Goal: Information Seeking & Learning: Learn about a topic

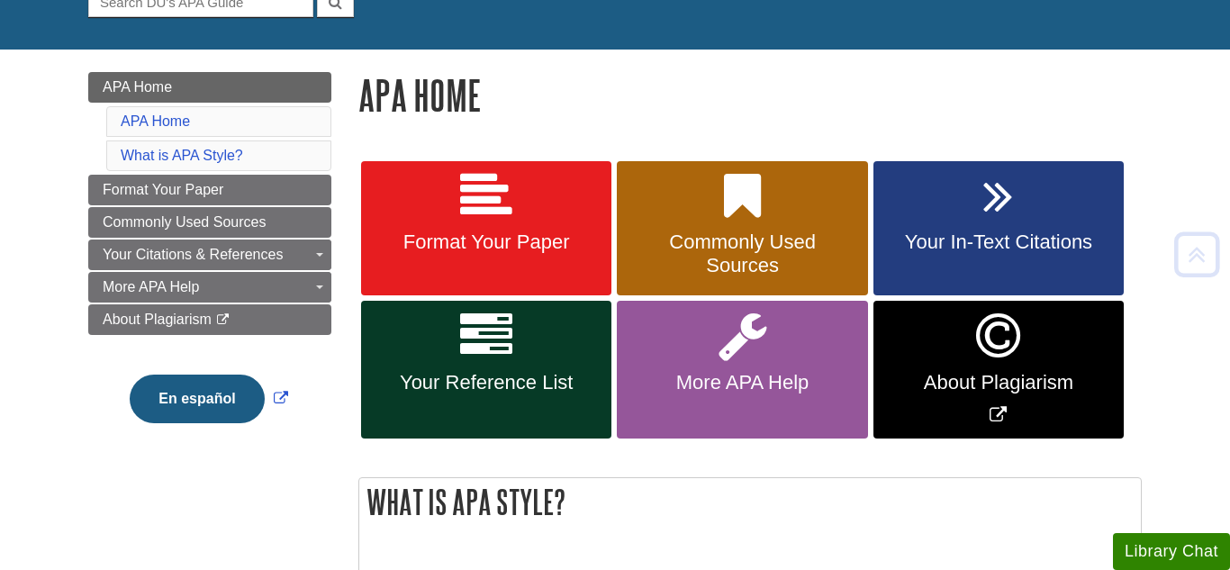
scroll to position [205, 0]
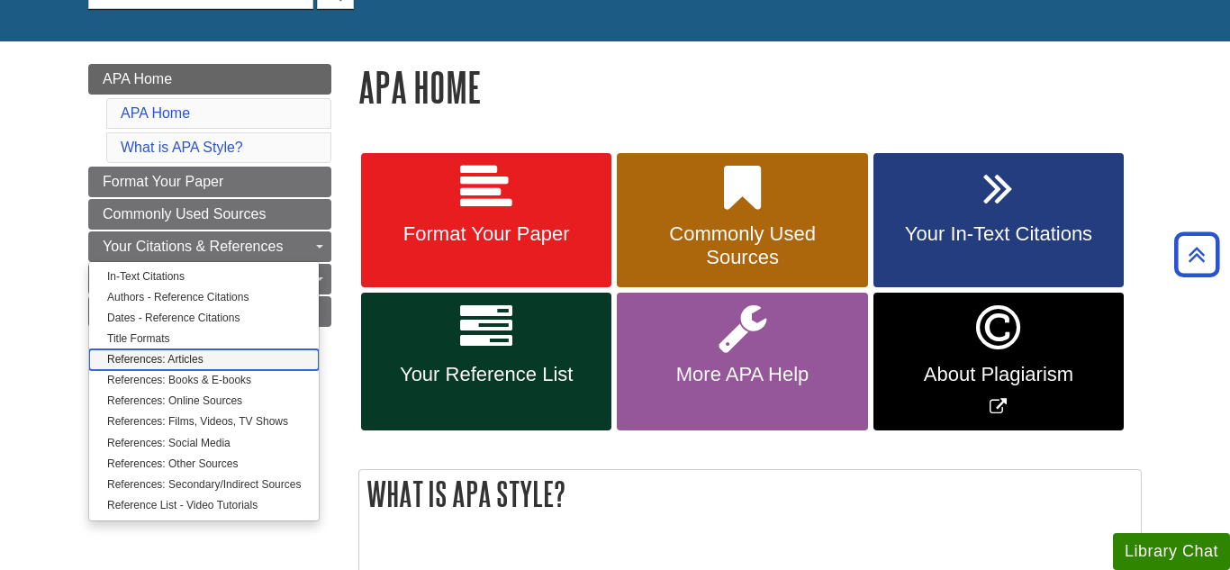
click at [237, 360] on link "References: Articles" at bounding box center [204, 359] width 230 height 21
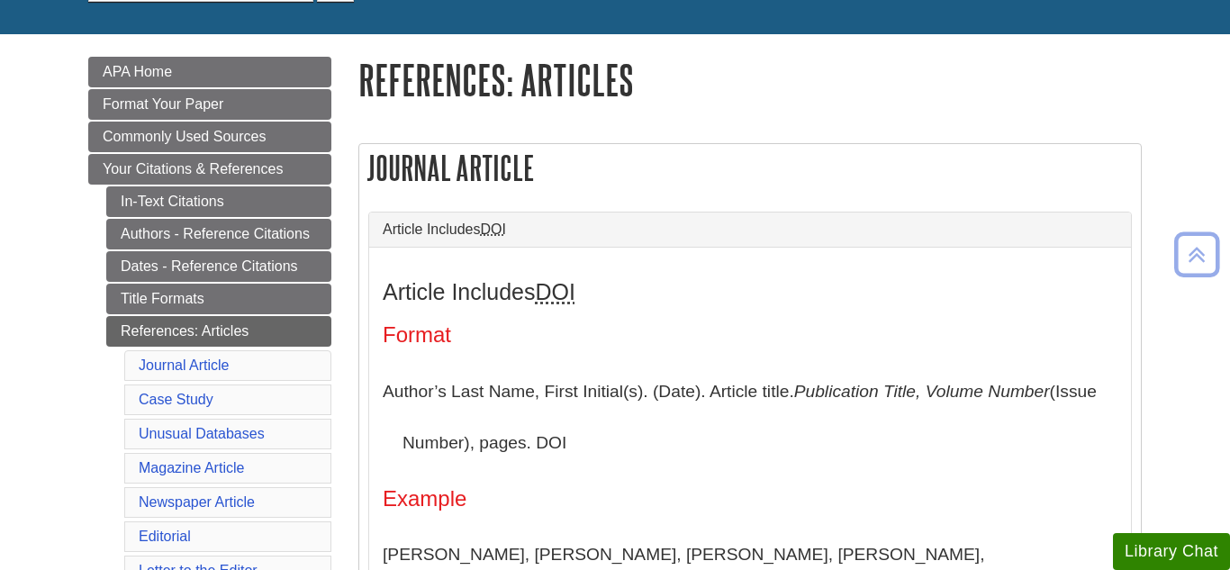
scroll to position [215, 0]
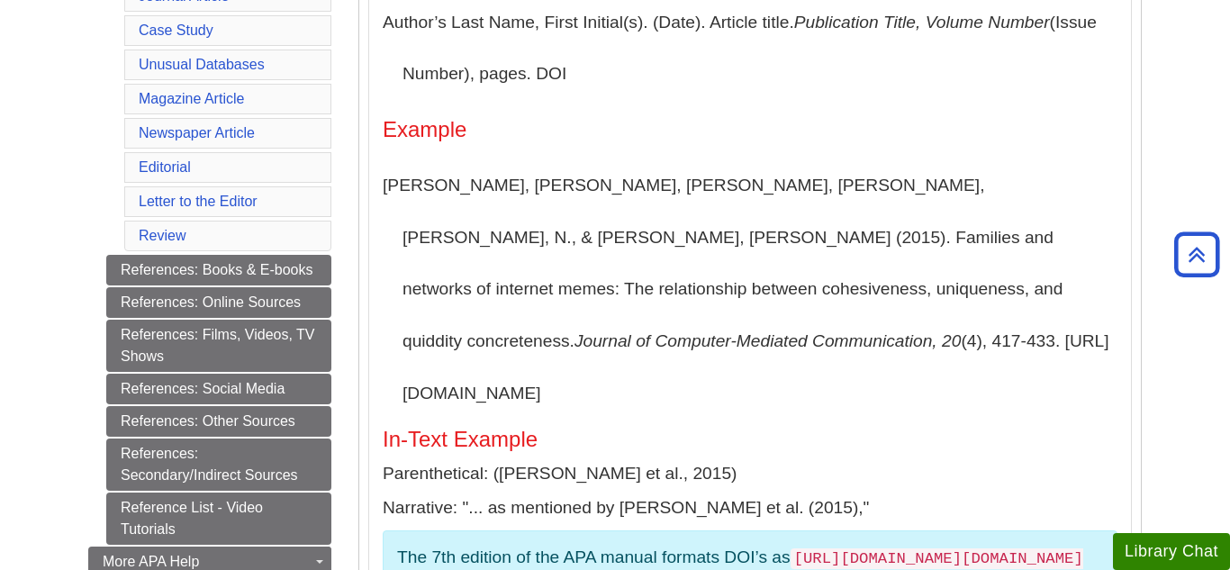
scroll to position [580, 0]
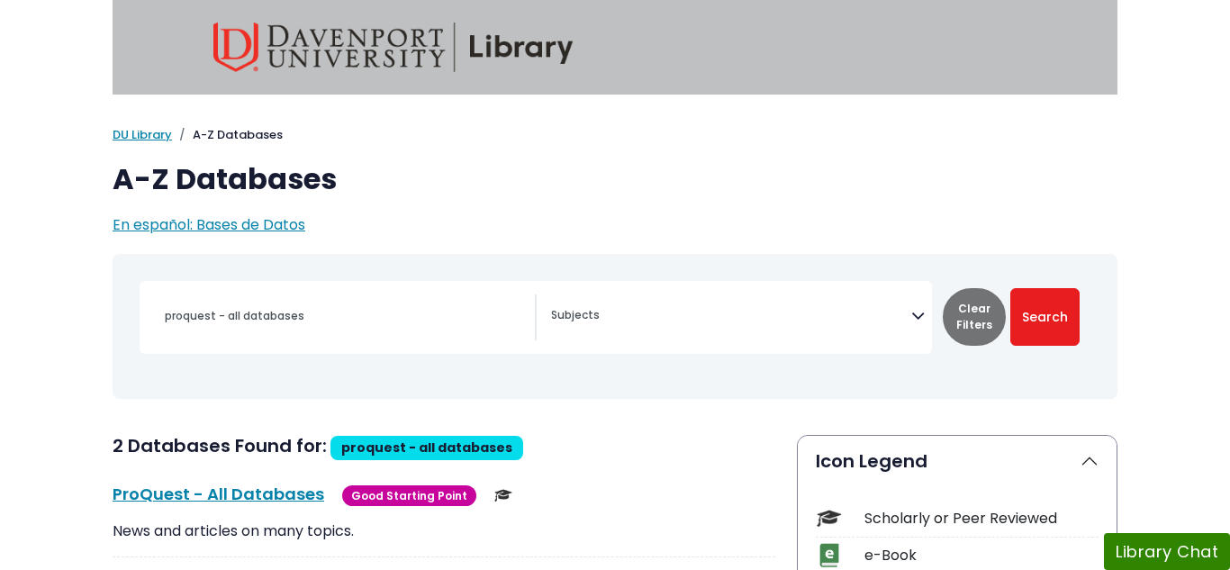
select select "Database Subject Filter"
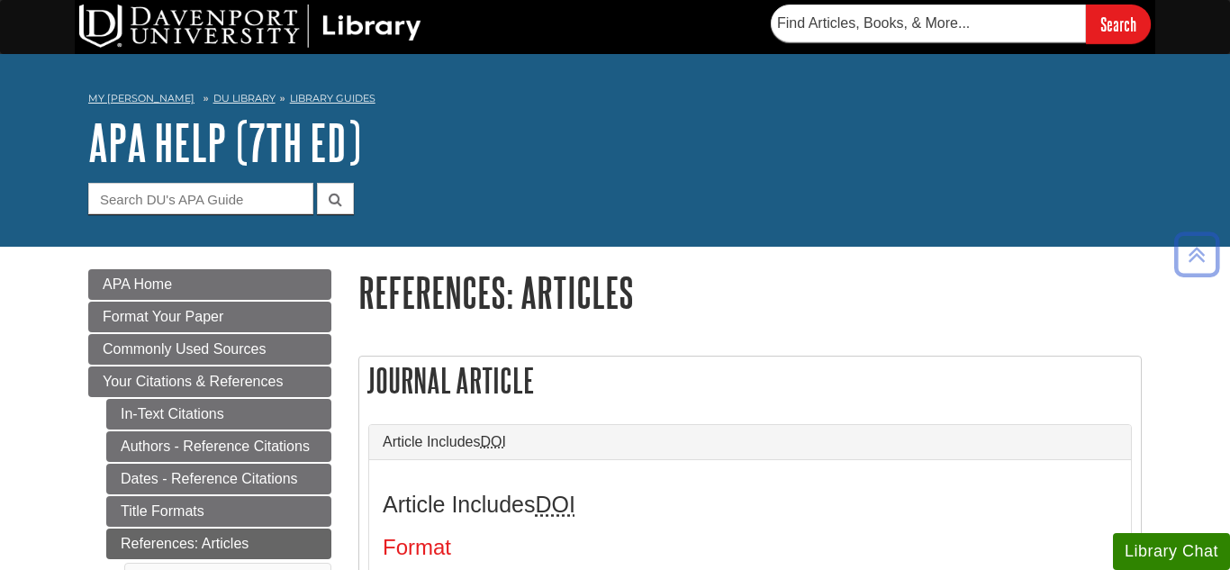
scroll to position [580, 0]
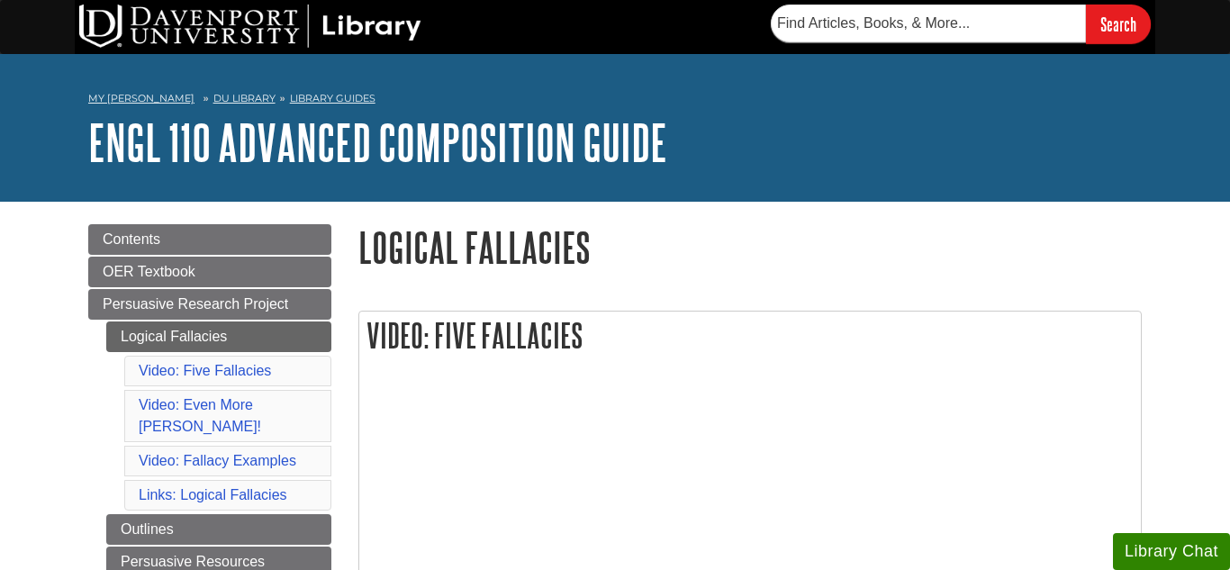
scroll to position [212, 0]
